Goal: Use online tool/utility: Utilize a website feature to perform a specific function

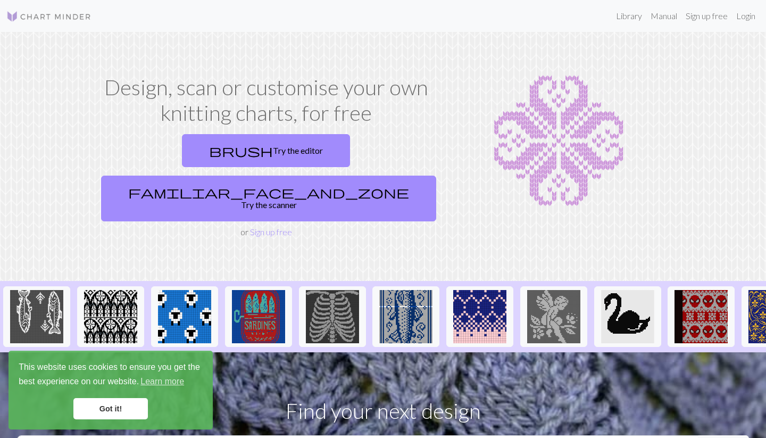
click at [560, 140] on img at bounding box center [558, 140] width 221 height 133
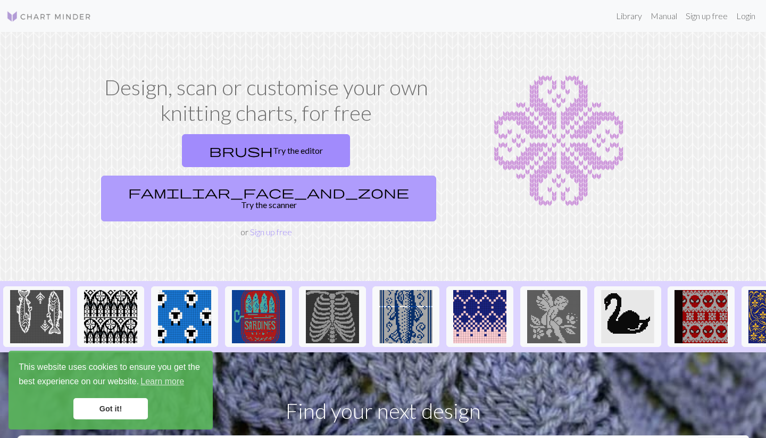
click at [353, 175] on link "familiar_face_and_zone Try the scanner" at bounding box center [268, 198] width 335 height 46
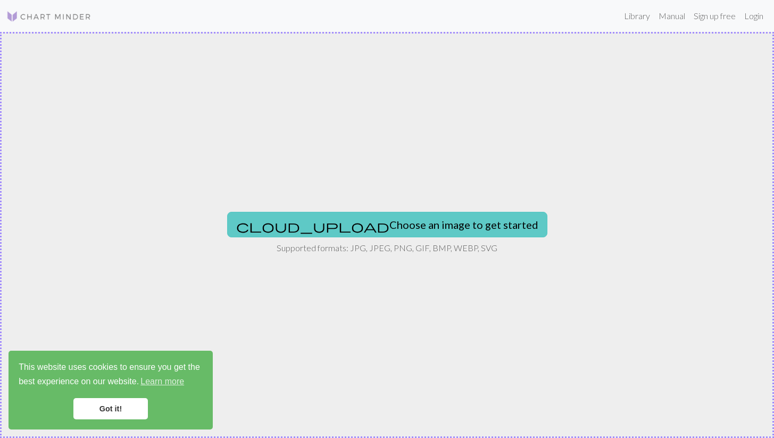
click at [386, 217] on button "cloud_upload Choose an image to get started" at bounding box center [387, 225] width 320 height 26
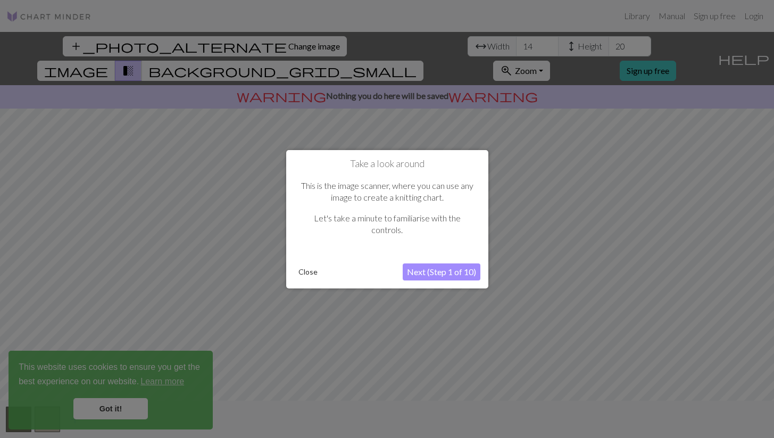
click at [443, 275] on button "Next (Step 1 of 10)" at bounding box center [441, 271] width 78 height 17
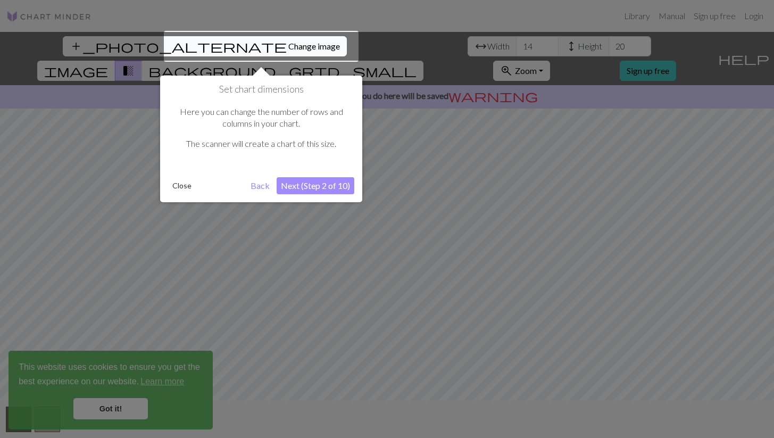
click at [300, 183] on button "Next (Step 2 of 10)" at bounding box center [315, 185] width 78 height 17
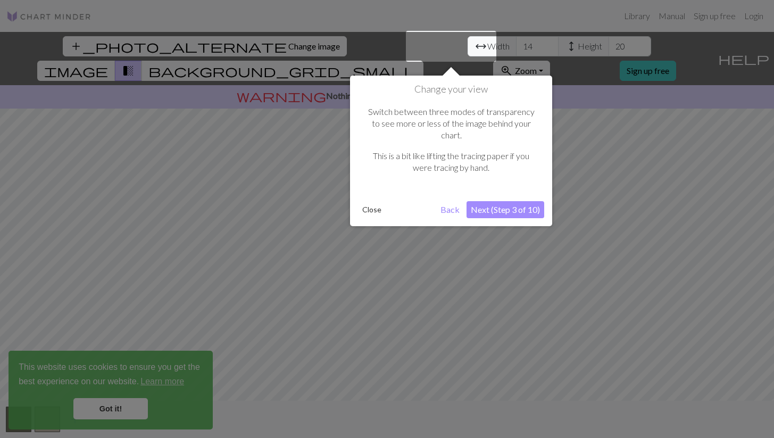
click at [506, 201] on button "Next (Step 3 of 10)" at bounding box center [505, 209] width 78 height 17
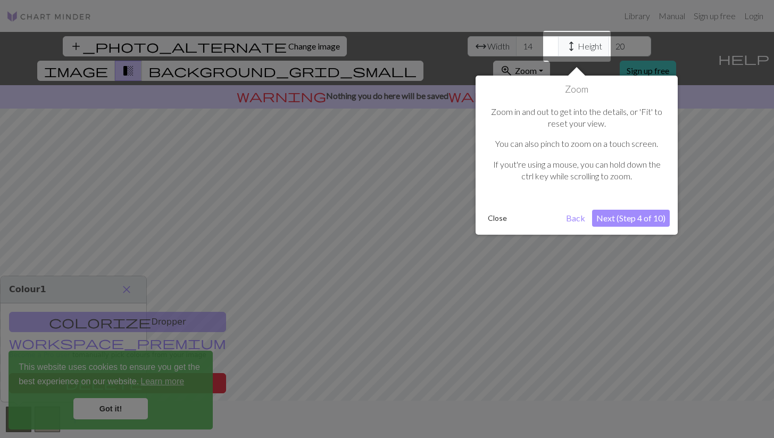
click at [638, 221] on button "Next (Step 4 of 10)" at bounding box center [631, 217] width 78 height 17
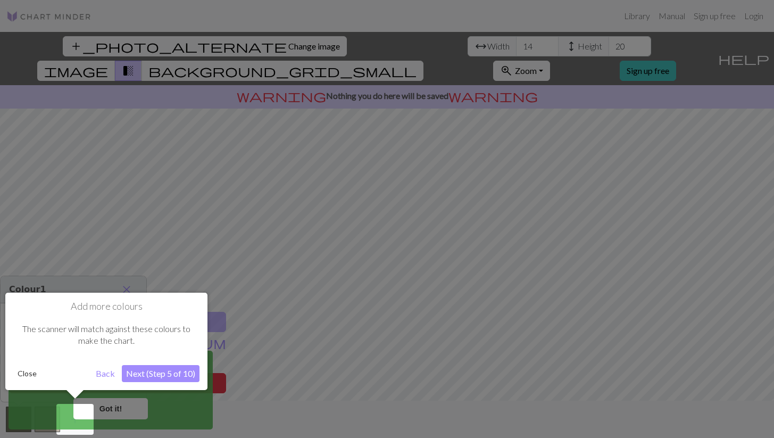
click at [164, 375] on button "Next (Step 5 of 10)" at bounding box center [161, 373] width 78 height 17
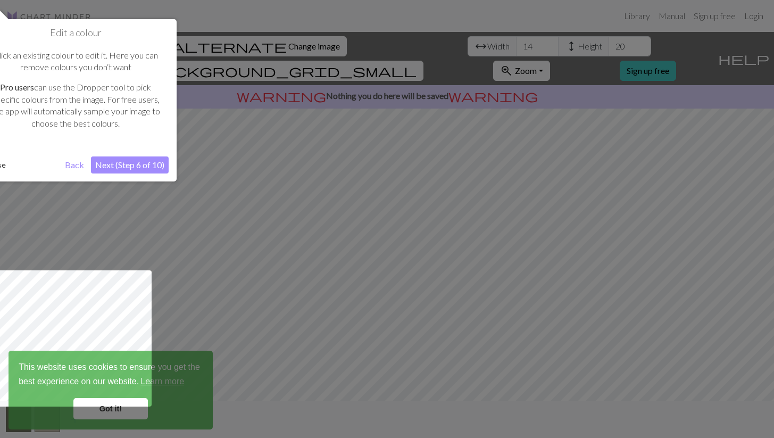
click at [145, 164] on button "Next (Step 6 of 10)" at bounding box center [130, 164] width 78 height 17
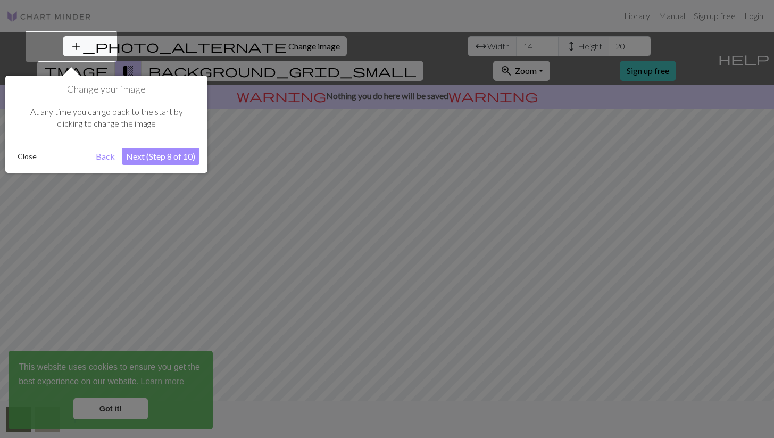
click at [143, 158] on button "Next (Step 8 of 10)" at bounding box center [161, 156] width 78 height 17
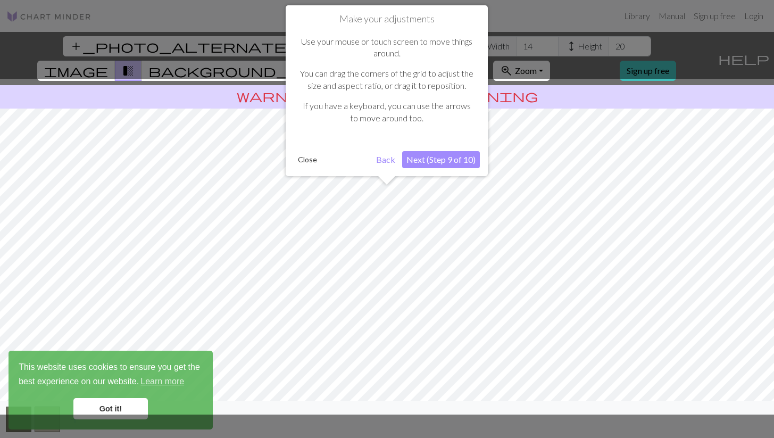
click at [440, 160] on button "Next (Step 9 of 10)" at bounding box center [441, 159] width 78 height 17
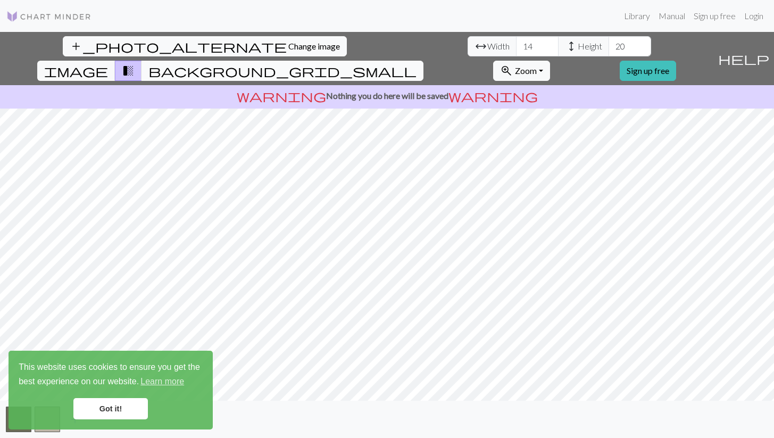
click at [416, 63] on span "background_grid_small" at bounding box center [282, 70] width 268 height 15
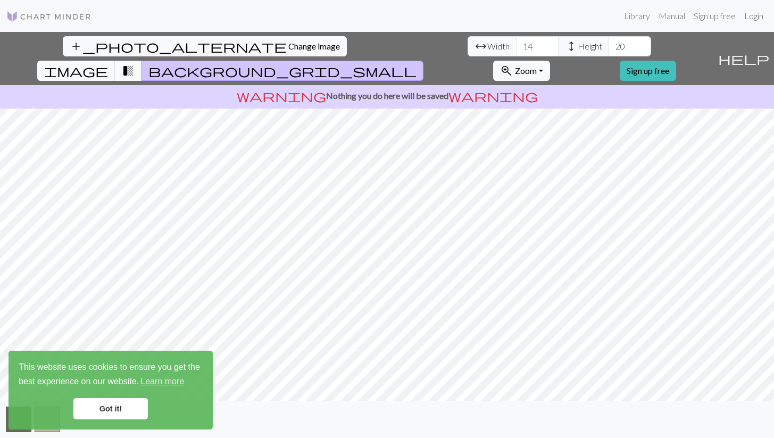
click at [142, 61] on button "transition_fade" at bounding box center [128, 71] width 27 height 20
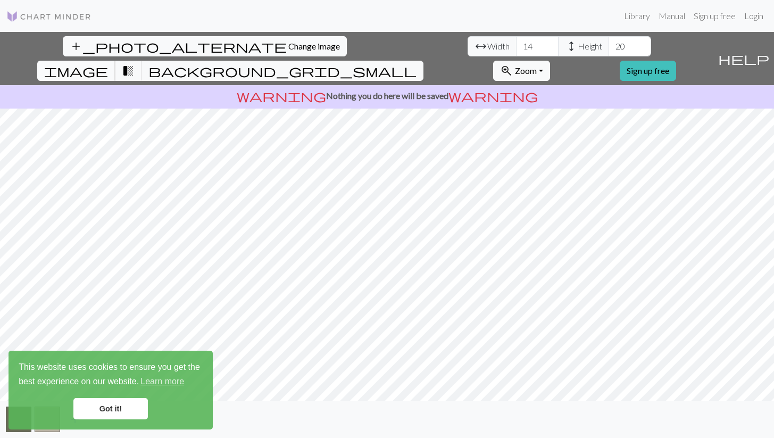
click at [108, 63] on span "image" at bounding box center [76, 70] width 64 height 15
click at [516, 46] on input "14" at bounding box center [537, 46] width 43 height 20
type input "50"
click at [608, 43] on input "20" at bounding box center [629, 46] width 43 height 20
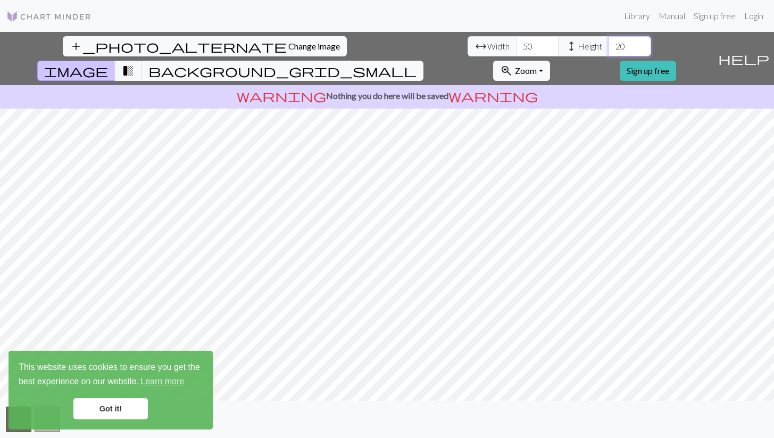
click at [608, 42] on input "20" at bounding box center [629, 46] width 43 height 20
type input "2"
type input "70"
click at [432, 89] on p "warning Nothing you do here will be saved warning" at bounding box center [386, 95] width 765 height 13
click at [536, 65] on span "Zoom" at bounding box center [526, 70] width 22 height 10
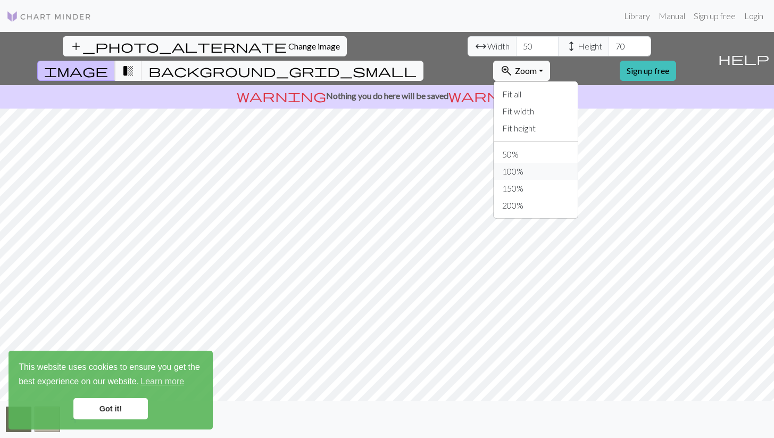
click at [577, 163] on button "100%" at bounding box center [535, 171] width 84 height 17
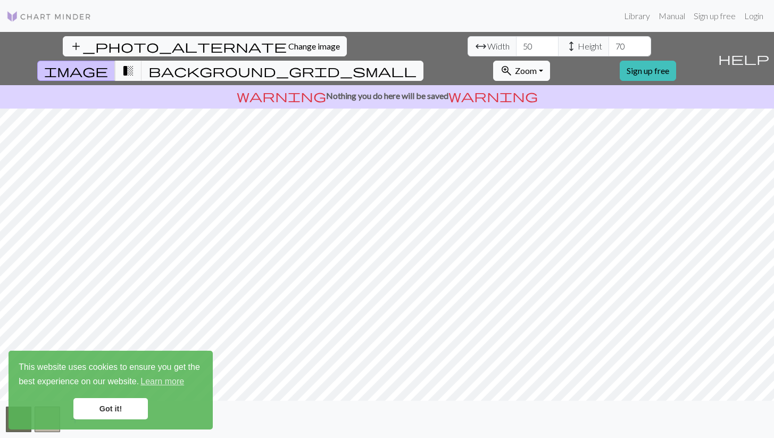
click at [513, 63] on span "zoom_in" at bounding box center [506, 70] width 13 height 15
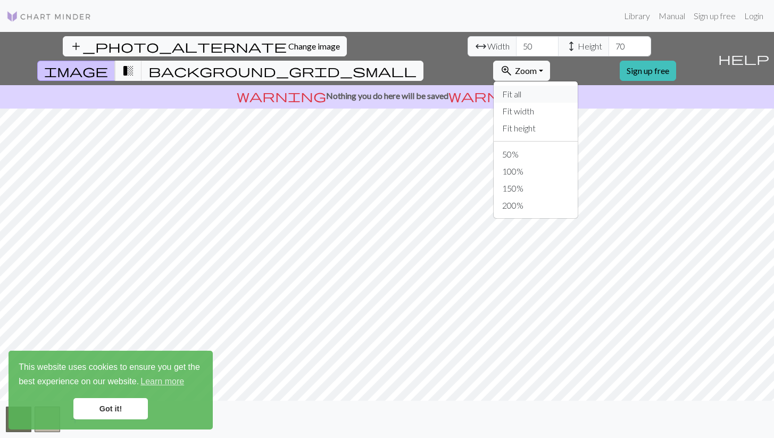
click at [564, 86] on button "Fit all" at bounding box center [535, 94] width 84 height 17
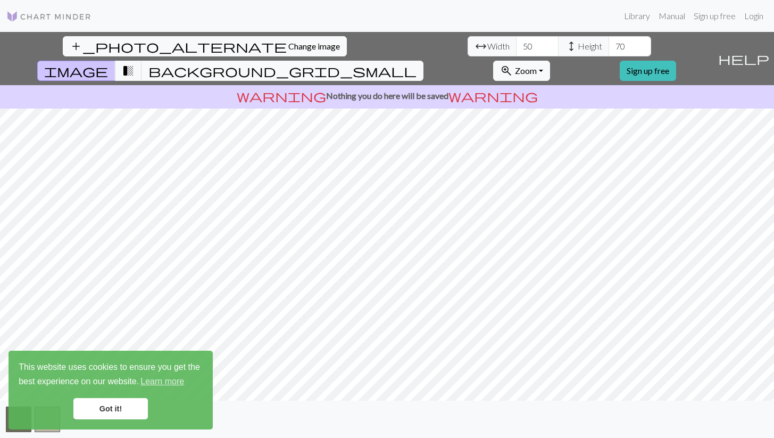
click at [124, 407] on link "Got it!" at bounding box center [110, 408] width 74 height 21
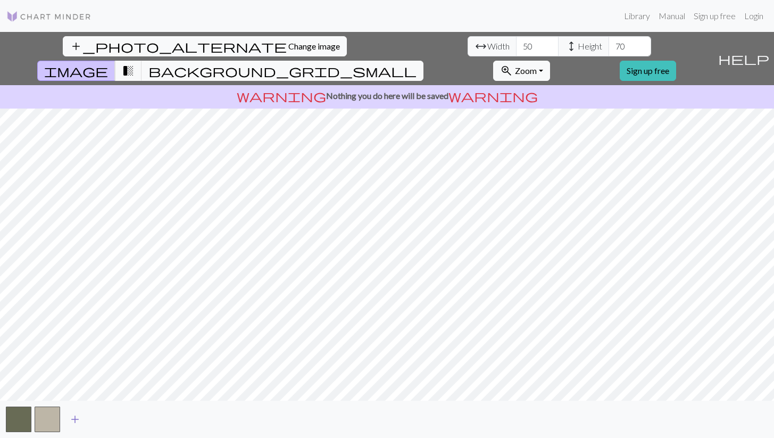
click at [70, 416] on span "add" at bounding box center [75, 419] width 13 height 15
click at [105, 416] on span "add" at bounding box center [103, 419] width 13 height 15
click at [127, 420] on span "add" at bounding box center [132, 419] width 13 height 15
click at [159, 417] on span "add" at bounding box center [161, 419] width 13 height 15
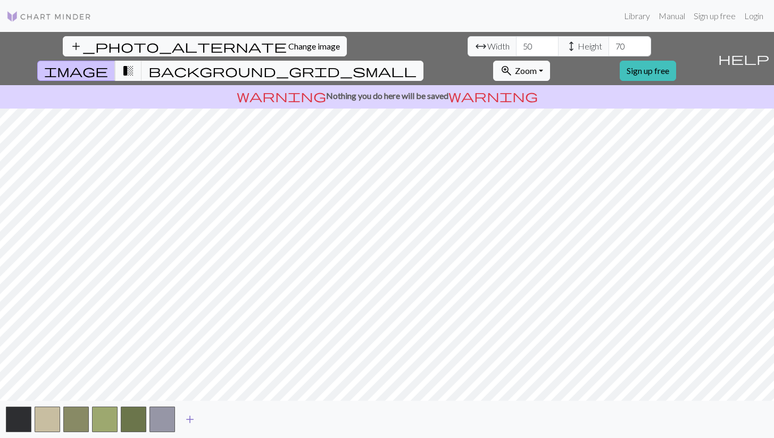
click at [187, 417] on span "add" at bounding box center [189, 419] width 13 height 15
click at [214, 416] on span "add" at bounding box center [218, 419] width 13 height 15
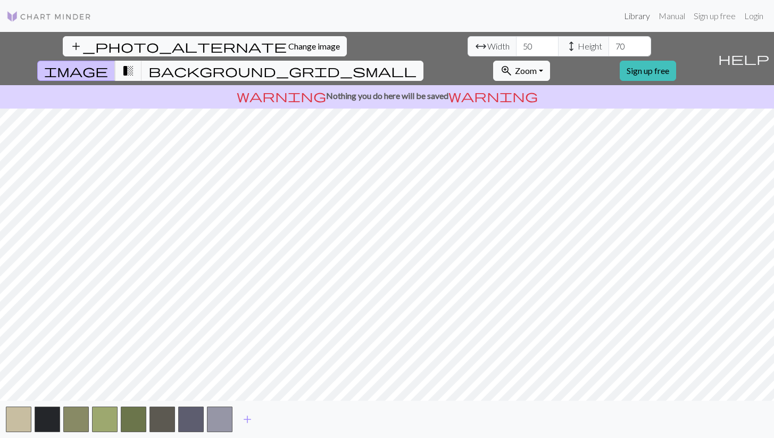
click at [643, 14] on link "Library" at bounding box center [636, 15] width 35 height 21
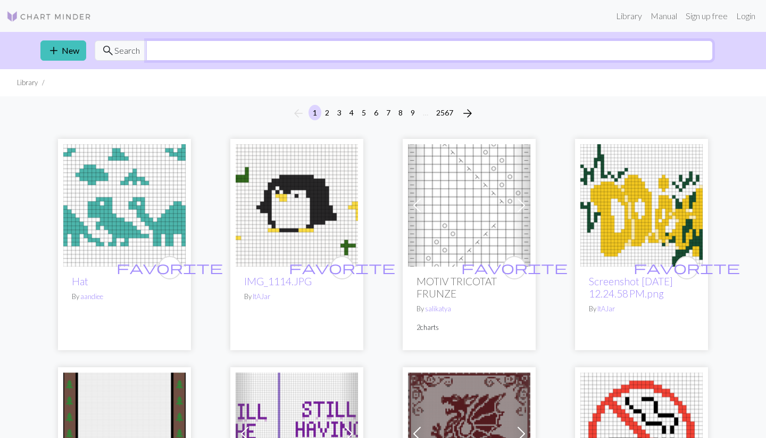
click at [238, 53] on input "text" at bounding box center [429, 50] width 566 height 20
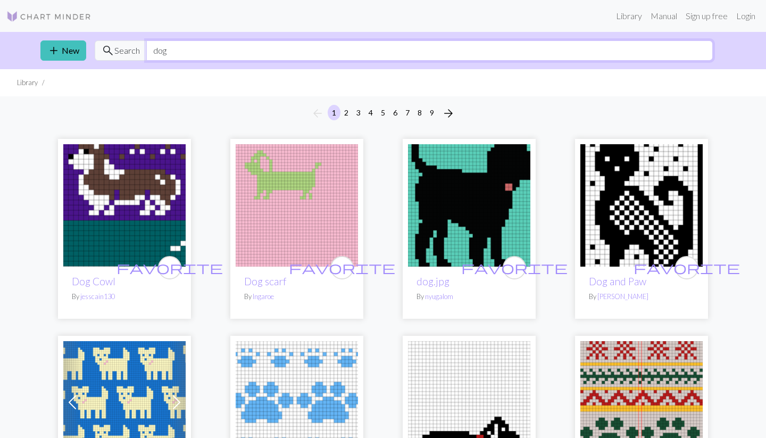
click at [342, 40] on input "dog" at bounding box center [429, 50] width 566 height 20
click at [335, 47] on input "dog" at bounding box center [429, 50] width 566 height 20
click at [335, 46] on input "dog" at bounding box center [429, 50] width 566 height 20
type input "saluki"
